Goal: Task Accomplishment & Management: Use online tool/utility

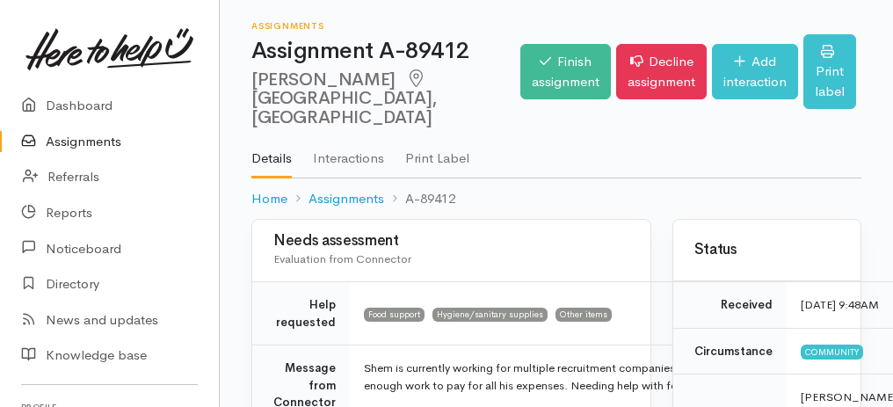
scroll to position [1646, 0]
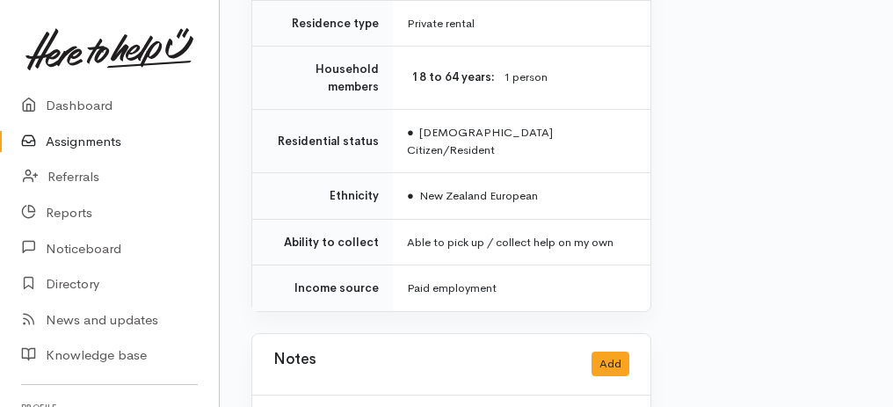
click at [57, 143] on link "Assignments" at bounding box center [109, 142] width 219 height 36
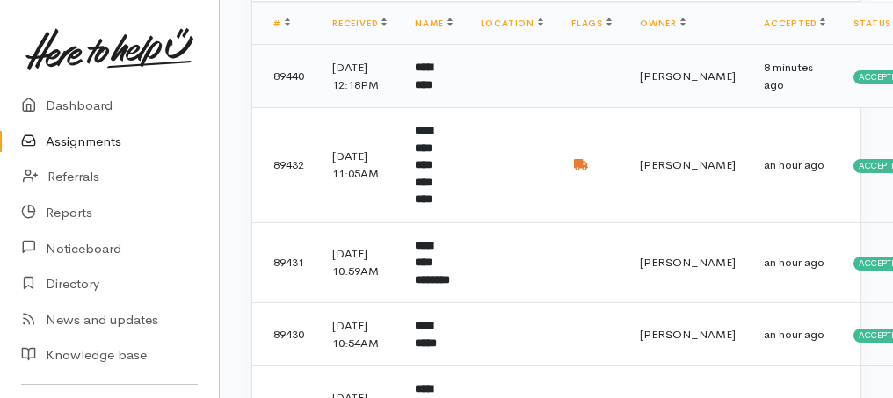
scroll to position [234, 0]
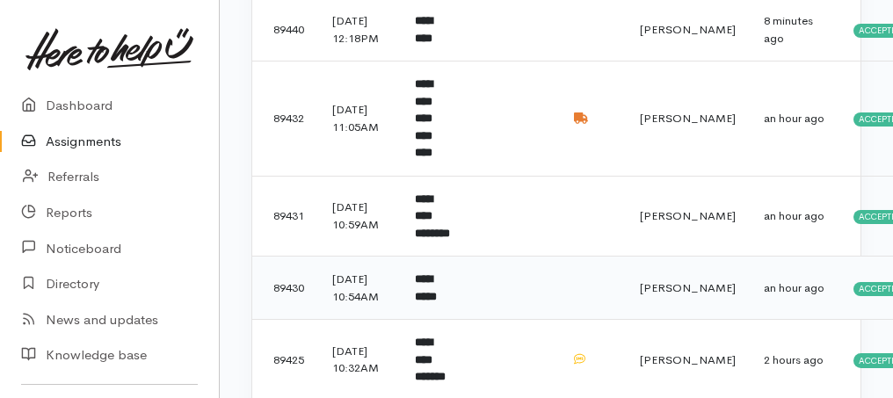
click at [437, 281] on b "**********" at bounding box center [426, 287] width 22 height 29
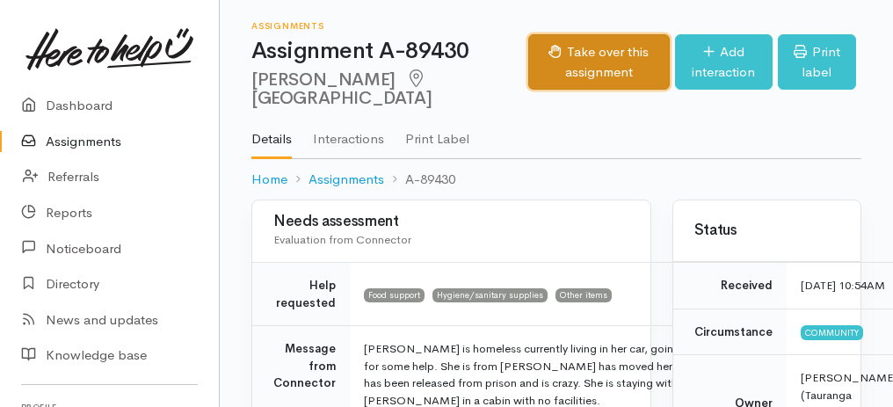
click at [572, 63] on button "Take over this assignment" at bounding box center [598, 61] width 141 height 55
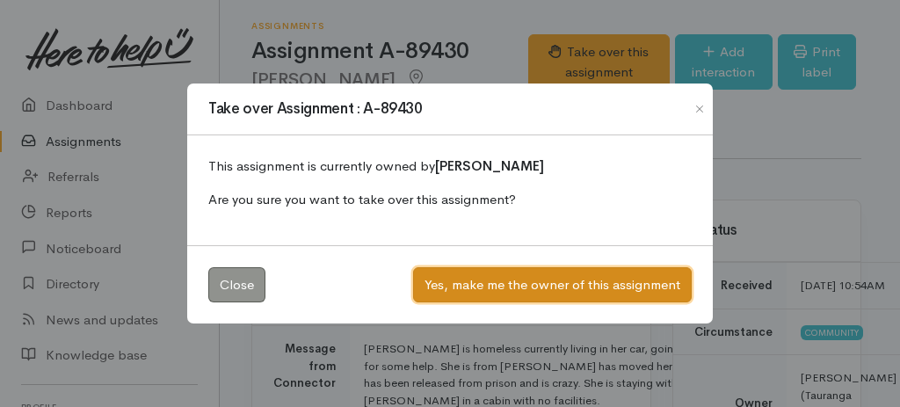
click at [520, 286] on button "Yes, make me the owner of this assignment" at bounding box center [552, 285] width 279 height 36
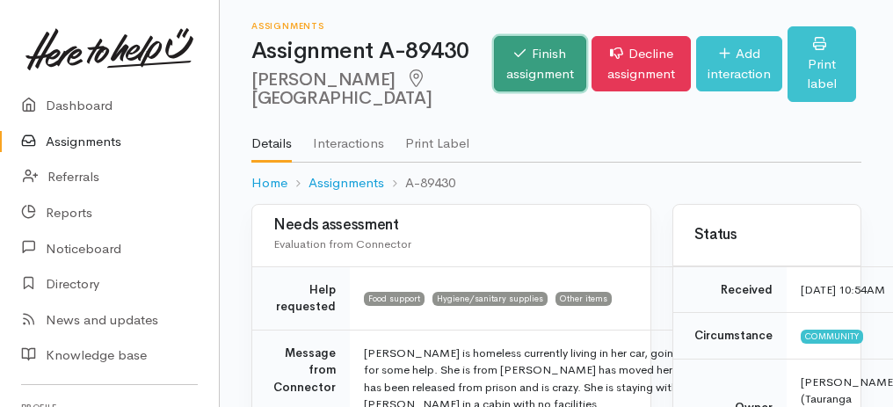
click at [509, 72] on link "Finish assignment" at bounding box center [540, 63] width 92 height 55
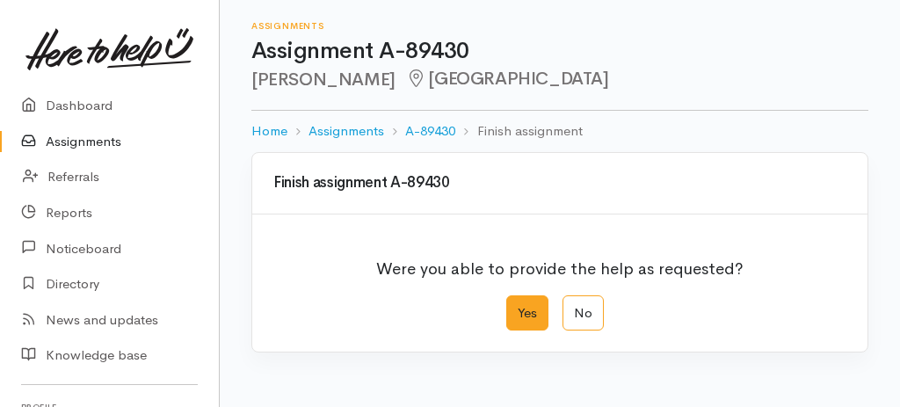
click at [524, 308] on label "Yes" at bounding box center [527, 313] width 42 height 36
click at [518, 307] on input "Yes" at bounding box center [511, 300] width 11 height 11
radio input "true"
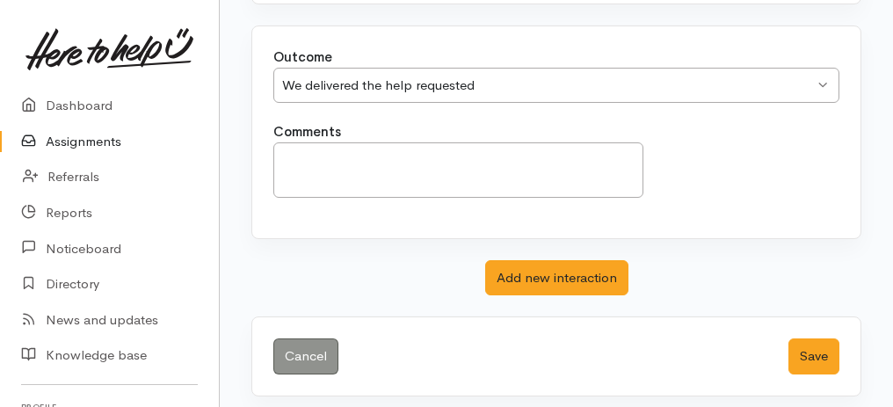
scroll to position [350, 0]
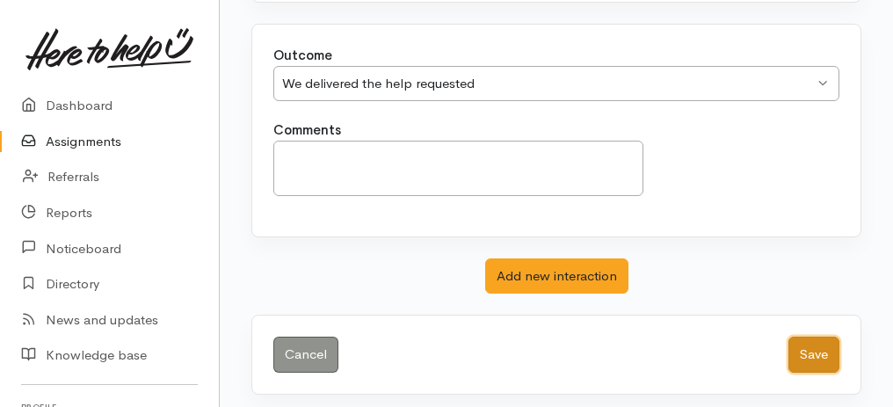
click at [815, 337] on button "Save" at bounding box center [813, 355] width 51 height 36
